Goal: Task Accomplishment & Management: Use online tool/utility

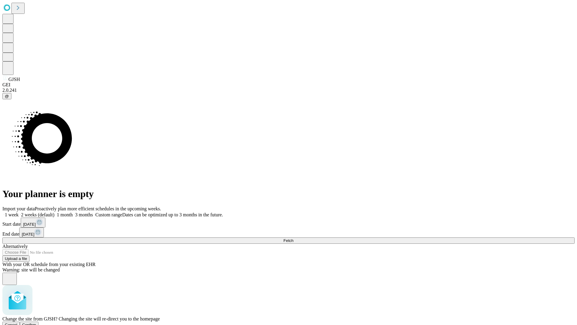
click at [36, 322] on span "Confirm" at bounding box center [29, 324] width 14 height 5
click at [54, 212] on label "2 weeks (default)" at bounding box center [37, 214] width 36 height 5
click at [293, 238] on span "Fetch" at bounding box center [288, 240] width 10 height 5
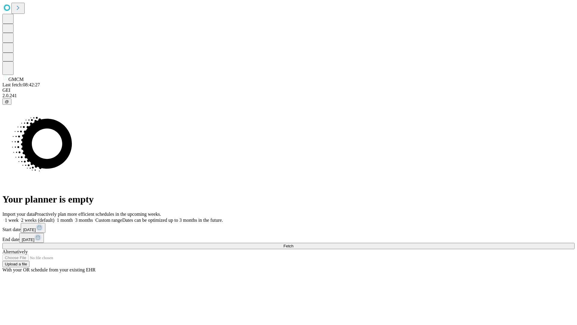
click at [54, 217] on label "2 weeks (default)" at bounding box center [37, 219] width 36 height 5
click at [293, 243] on span "Fetch" at bounding box center [288, 245] width 10 height 5
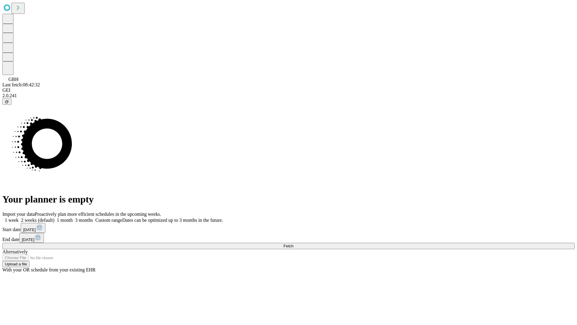
click at [54, 217] on label "2 weeks (default)" at bounding box center [37, 219] width 36 height 5
click at [293, 243] on span "Fetch" at bounding box center [288, 245] width 10 height 5
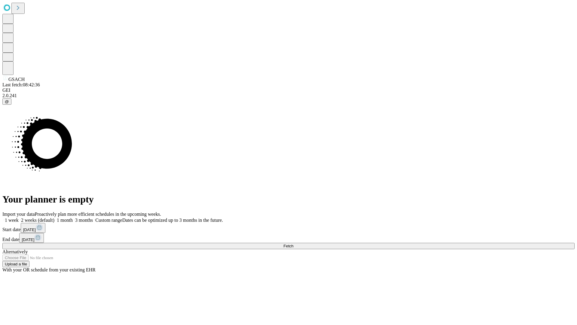
click at [54, 217] on label "2 weeks (default)" at bounding box center [37, 219] width 36 height 5
click at [293, 243] on span "Fetch" at bounding box center [288, 245] width 10 height 5
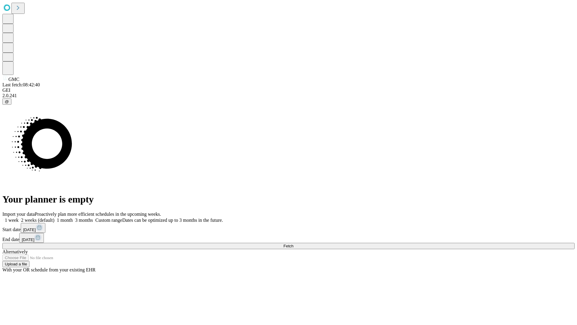
click at [54, 217] on label "2 weeks (default)" at bounding box center [37, 219] width 36 height 5
click at [293, 243] on span "Fetch" at bounding box center [288, 245] width 10 height 5
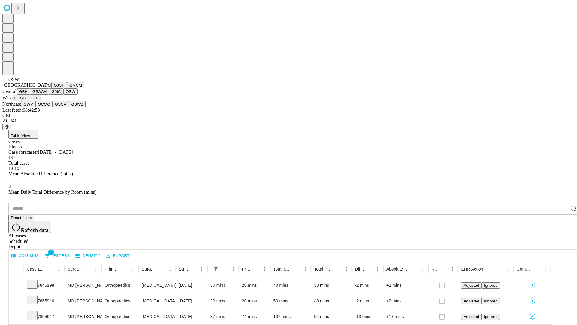
click at [28, 101] on button "OSSC" at bounding box center [20, 98] width 16 height 6
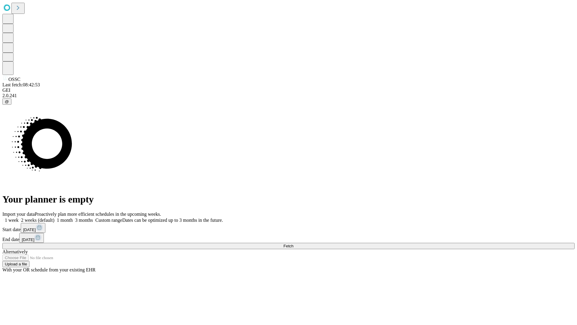
click at [54, 217] on label "2 weeks (default)" at bounding box center [37, 219] width 36 height 5
click at [293, 243] on span "Fetch" at bounding box center [288, 245] width 10 height 5
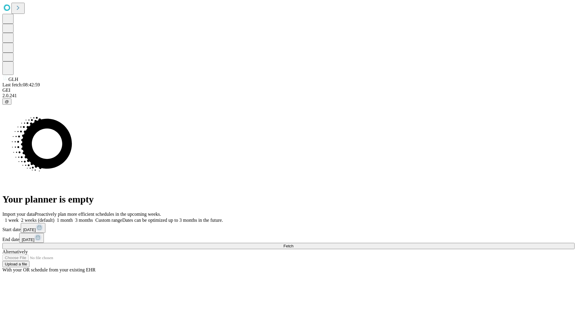
click at [54, 217] on label "2 weeks (default)" at bounding box center [37, 219] width 36 height 5
click at [293, 243] on span "Fetch" at bounding box center [288, 245] width 10 height 5
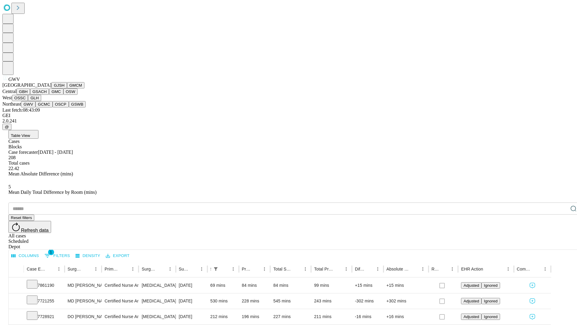
click at [47, 107] on button "GCMC" at bounding box center [43, 104] width 17 height 6
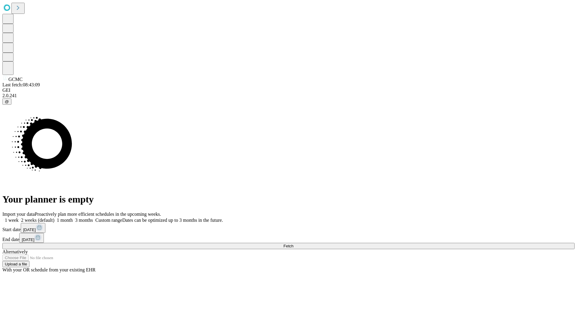
click at [54, 217] on label "2 weeks (default)" at bounding box center [37, 219] width 36 height 5
click at [293, 243] on span "Fetch" at bounding box center [288, 245] width 10 height 5
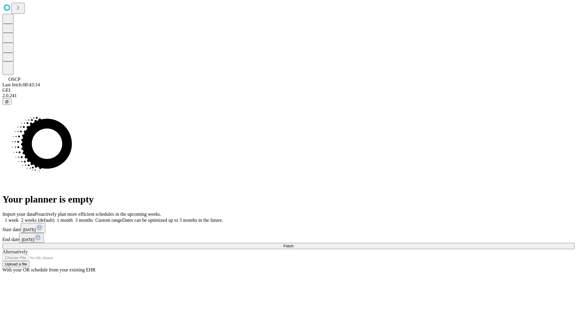
click at [54, 217] on label "2 weeks (default)" at bounding box center [37, 219] width 36 height 5
click at [293, 243] on span "Fetch" at bounding box center [288, 245] width 10 height 5
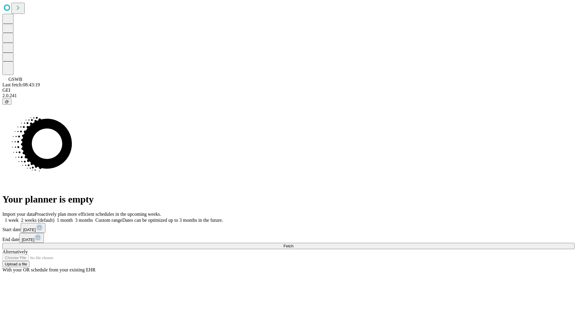
click at [54, 217] on label "2 weeks (default)" at bounding box center [37, 219] width 36 height 5
click at [293, 243] on span "Fetch" at bounding box center [288, 245] width 10 height 5
